Goal: Task Accomplishment & Management: Use online tool/utility

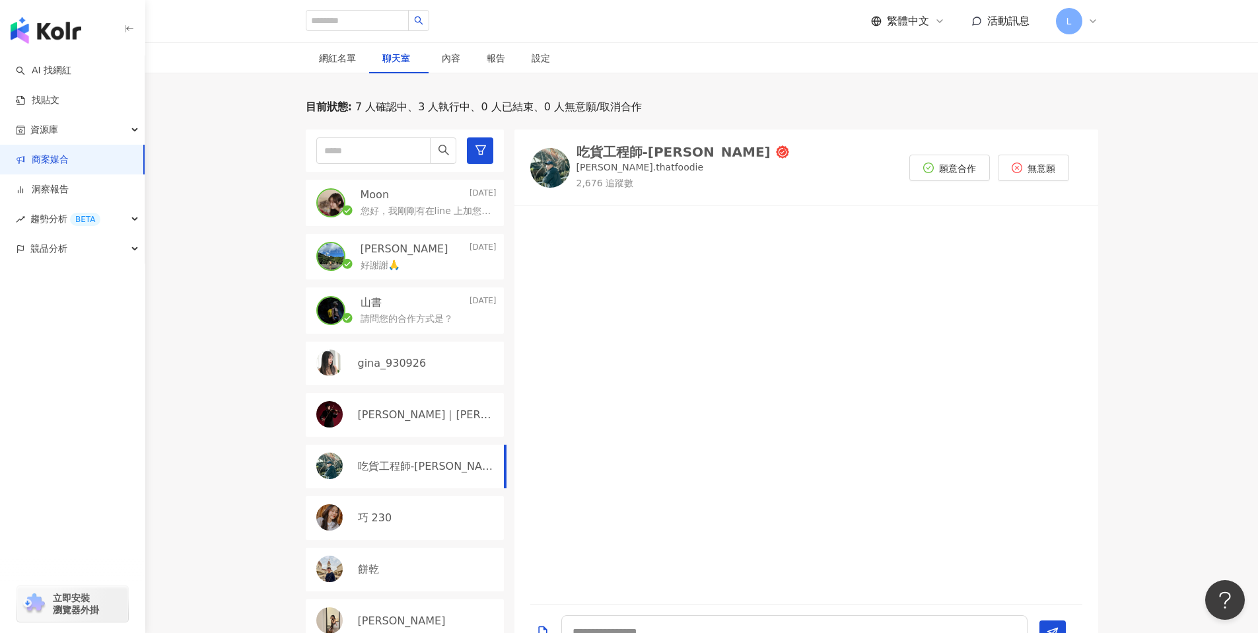
click at [69, 155] on link "商案媒合" at bounding box center [42, 159] width 53 height 13
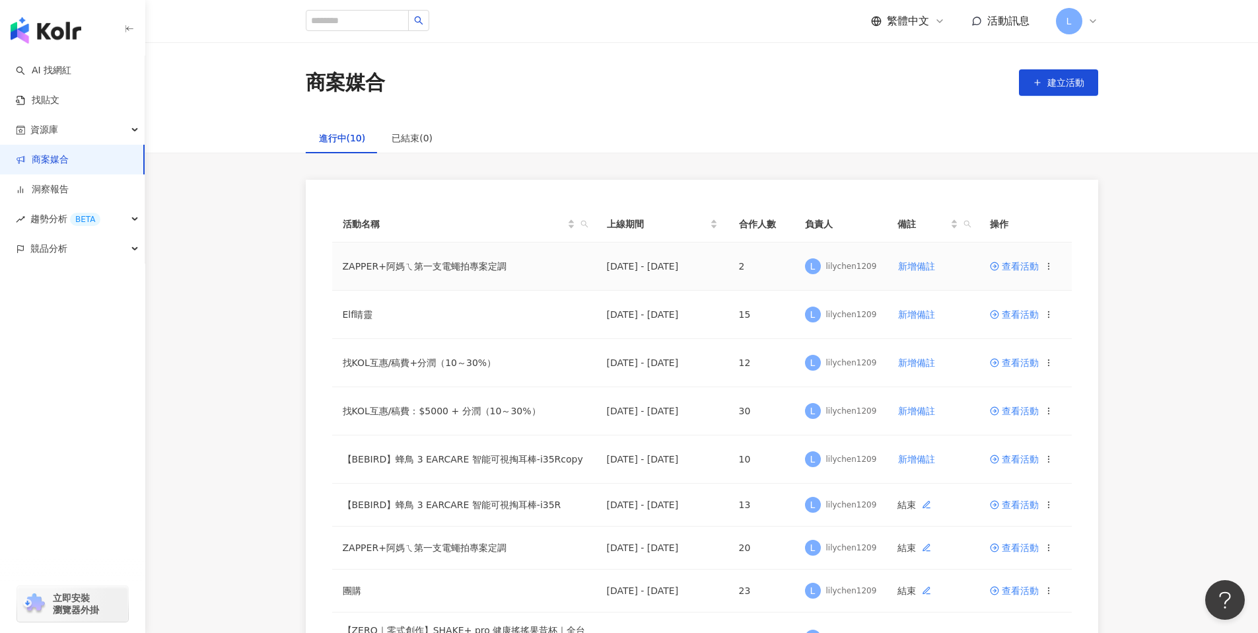
click at [1004, 260] on td "查看活動" at bounding box center [1025, 266] width 92 height 48
click at [1010, 260] on td "查看活動" at bounding box center [1025, 266] width 92 height 48
click at [1010, 269] on span "查看活動" at bounding box center [1014, 265] width 49 height 9
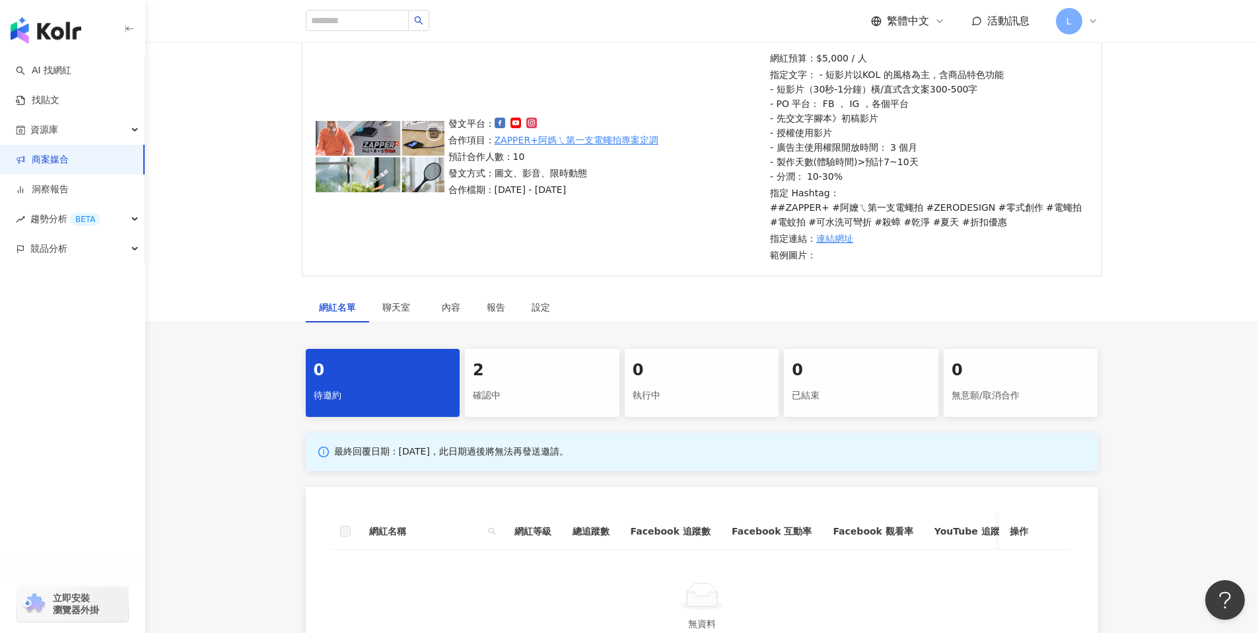
scroll to position [190, 0]
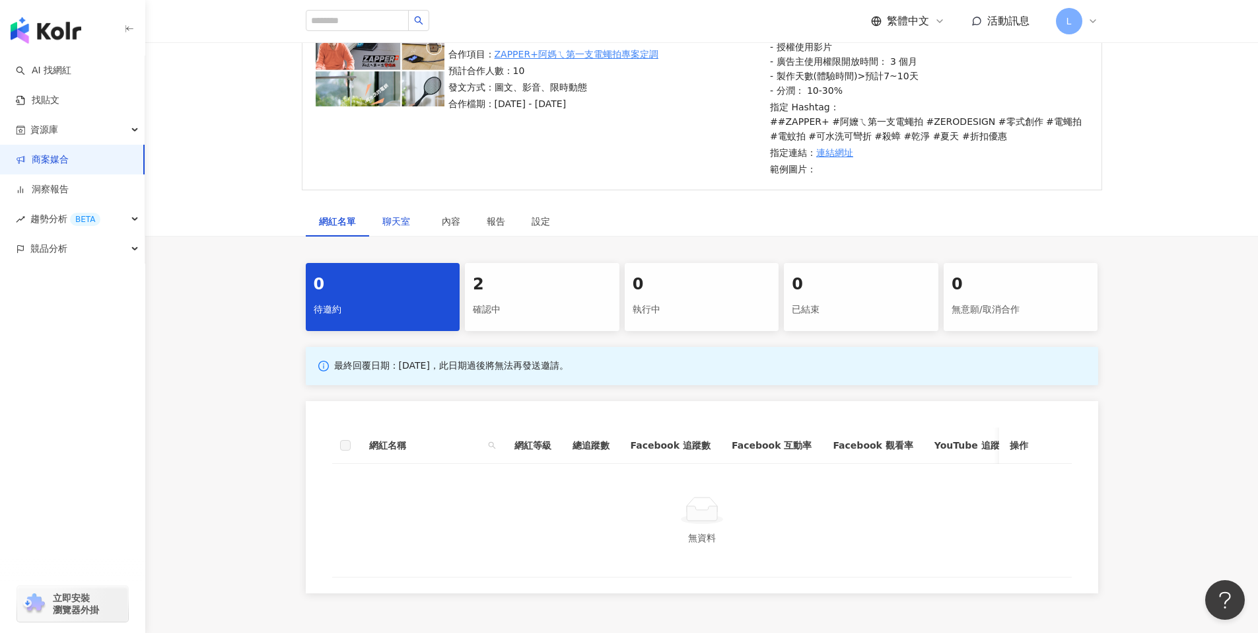
click at [389, 223] on span "聊天室" at bounding box center [398, 221] width 33 height 9
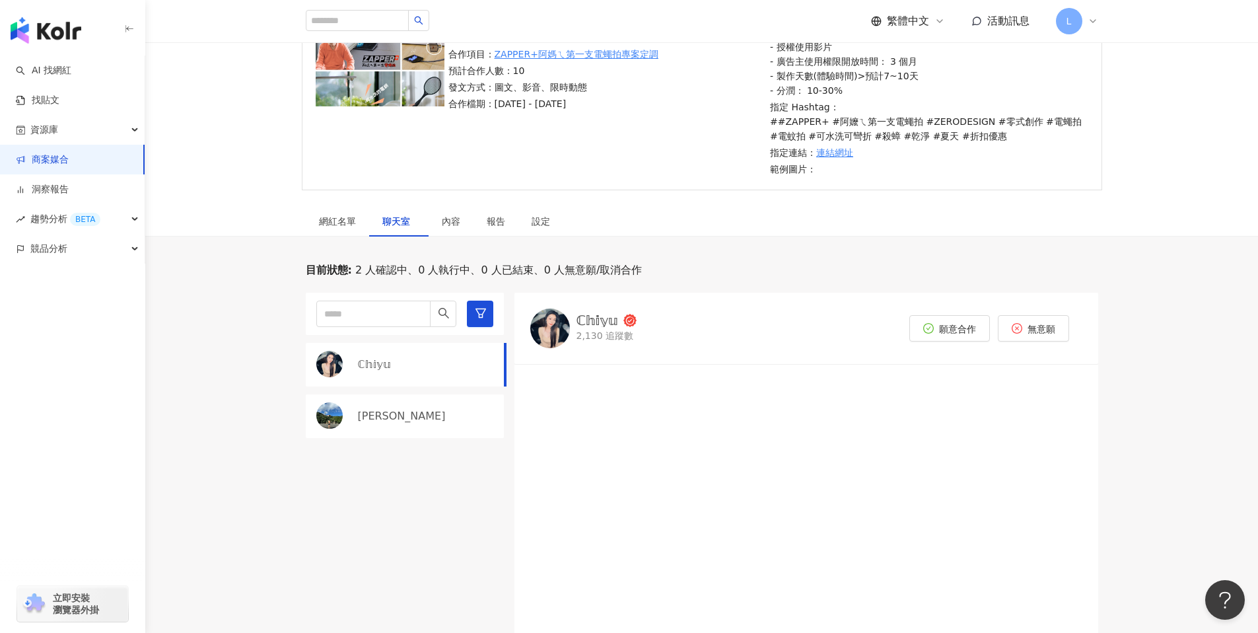
click at [446, 371] on div "ℂ𝕙𝕚𝕪𝕦" at bounding box center [427, 364] width 139 height 15
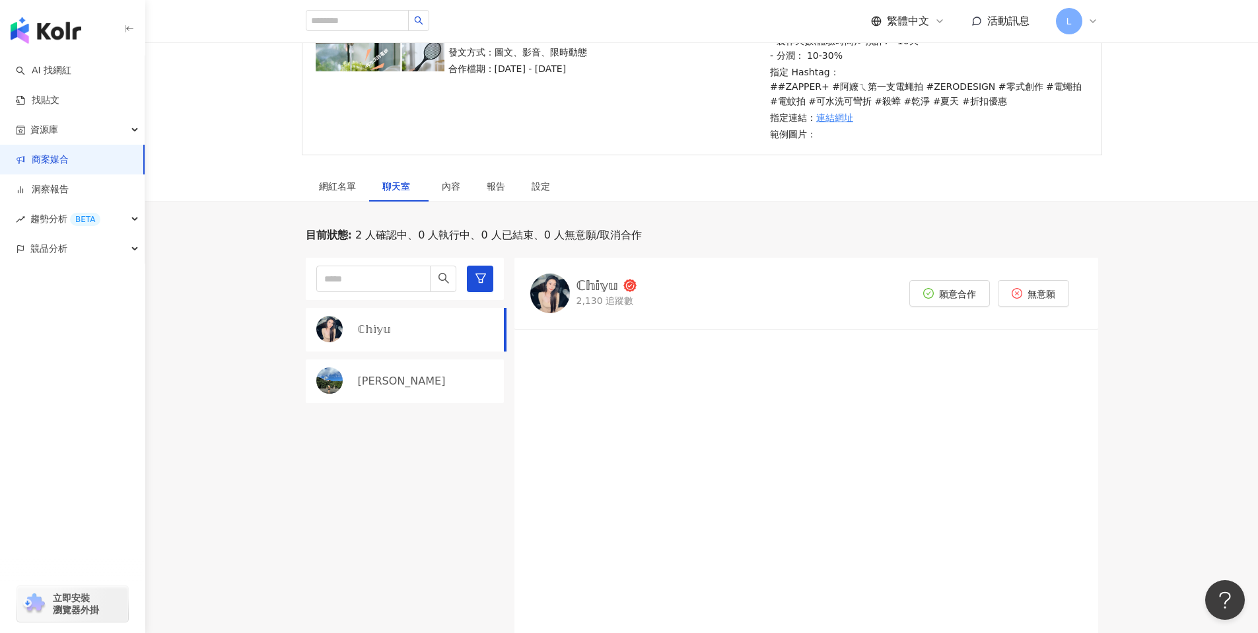
scroll to position [301, 0]
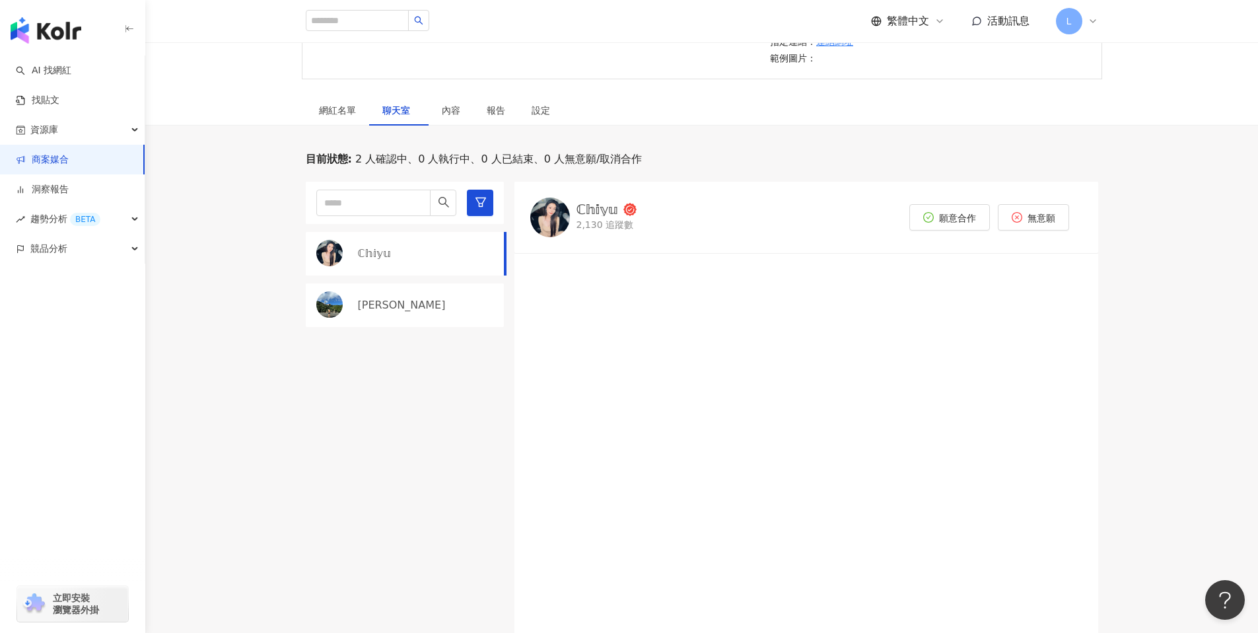
click at [555, 216] on img at bounding box center [550, 217] width 40 height 40
drag, startPoint x: 833, startPoint y: 394, endPoint x: 573, endPoint y: 7, distance: 465.3
click at [833, 392] on div at bounding box center [806, 454] width 584 height 386
click at [69, 166] on link "商案媒合" at bounding box center [42, 159] width 53 height 13
